Goal: Check status: Check status

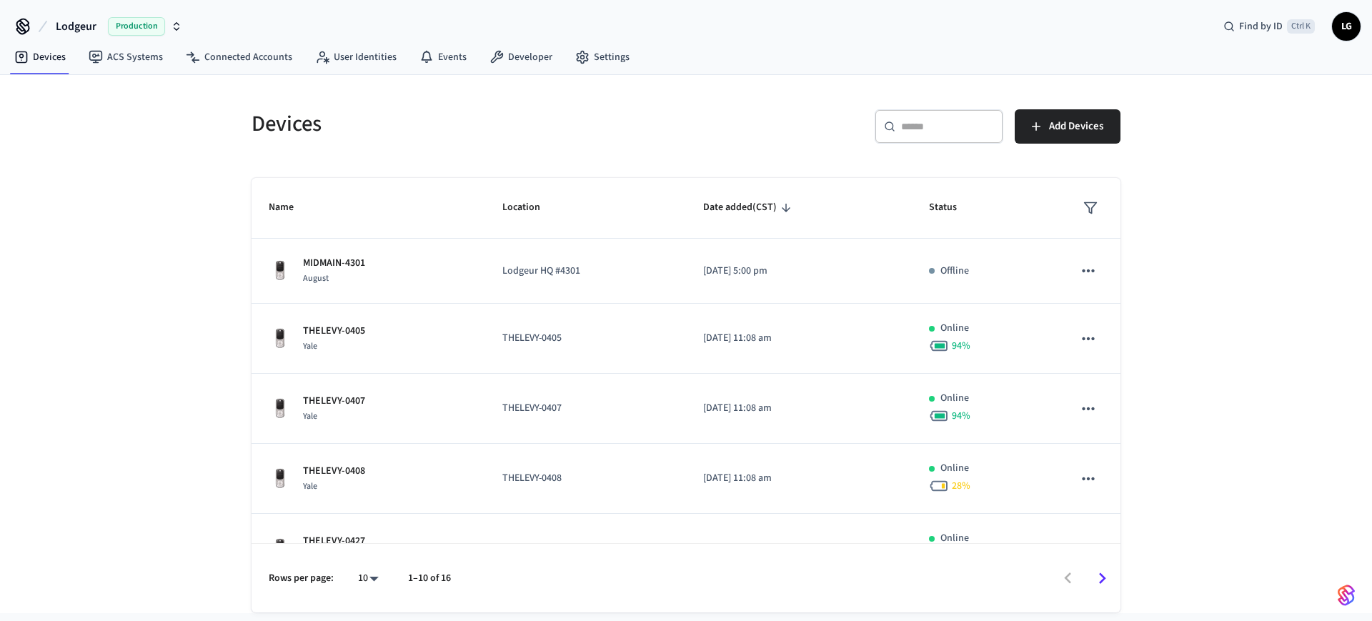
click at [960, 134] on div "​ ​" at bounding box center [939, 126] width 129 height 34
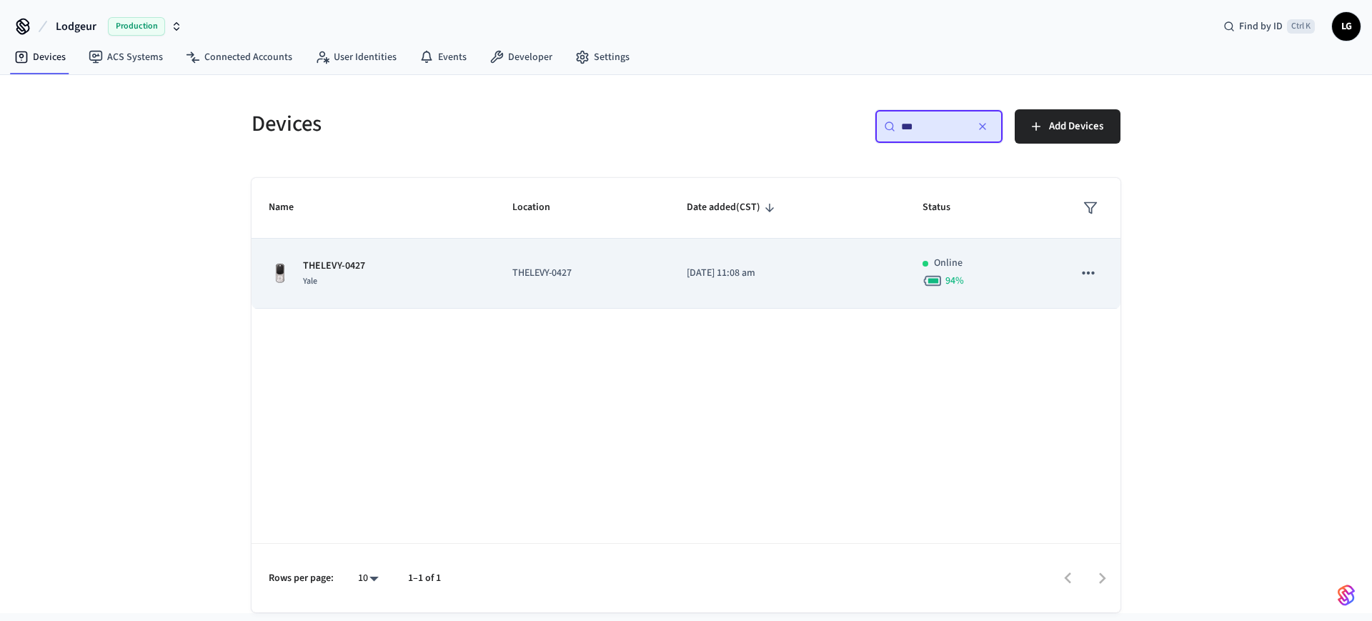
type input "***"
click at [580, 255] on td "THELEVY-0427" at bounding box center [582, 274] width 174 height 70
